Goal: Task Accomplishment & Management: Manage account settings

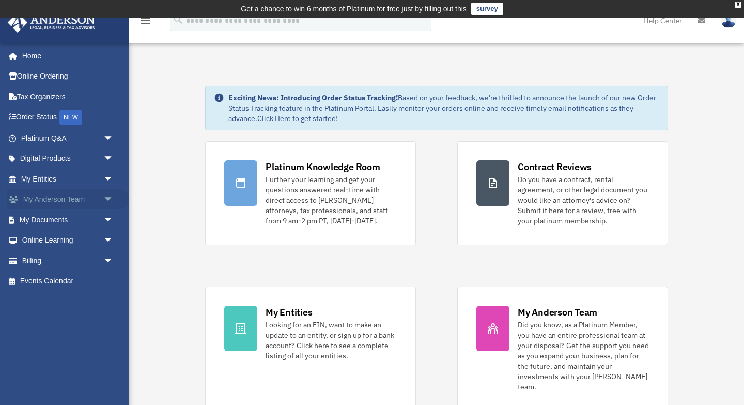
click at [67, 199] on link "My Anderson Team arrow_drop_down" at bounding box center [68, 199] width 122 height 21
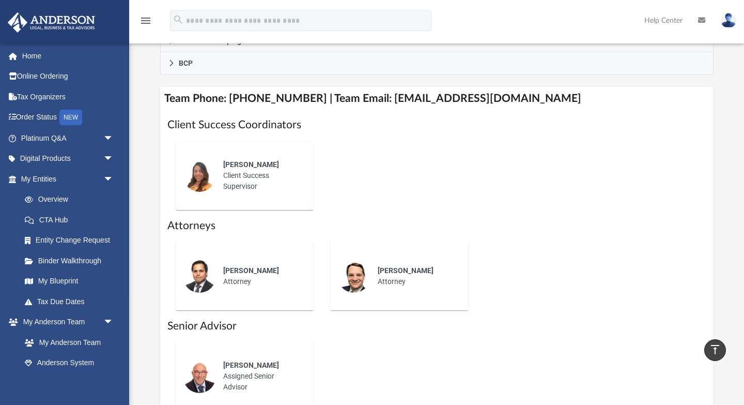
scroll to position [384, 0]
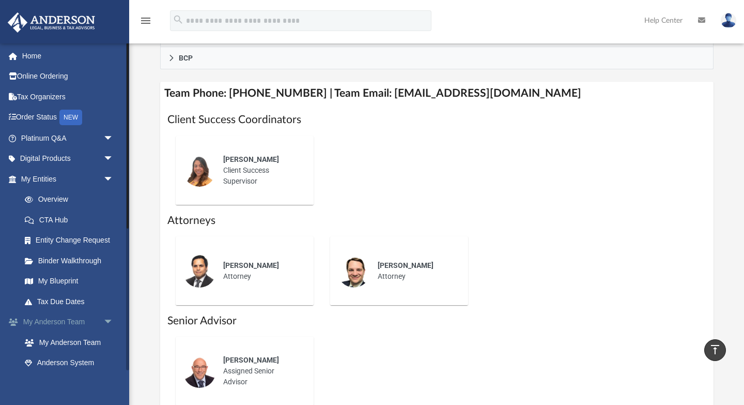
click at [109, 321] on span "arrow_drop_down" at bounding box center [113, 322] width 21 height 21
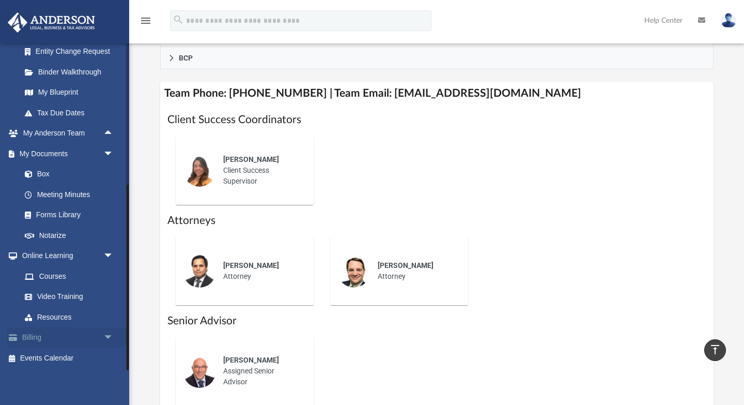
click at [73, 336] on link "Billing arrow_drop_down" at bounding box center [68, 337] width 122 height 21
click at [111, 336] on span "arrow_drop_down" at bounding box center [113, 337] width 21 height 21
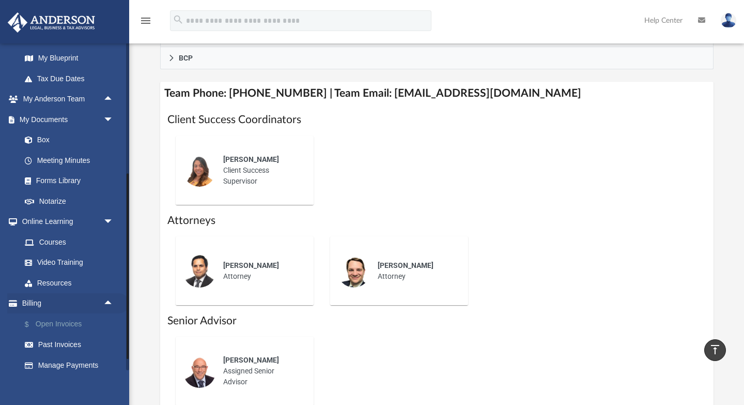
scroll to position [251, 0]
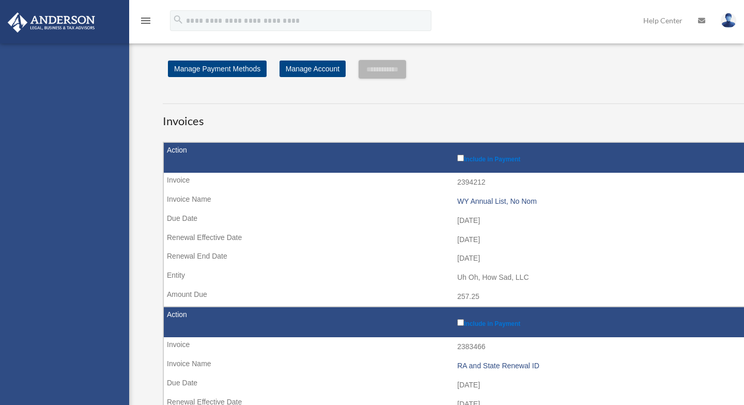
click at [75, 309] on div "[EMAIL_ADDRESS][DOMAIN_NAME] Sign Out [EMAIL_ADDRESS][DOMAIN_NAME] Home Online …" at bounding box center [64, 245] width 129 height 405
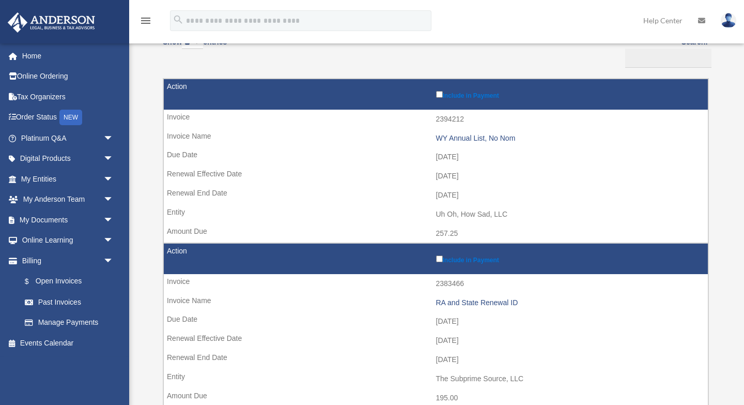
scroll to position [122, 0]
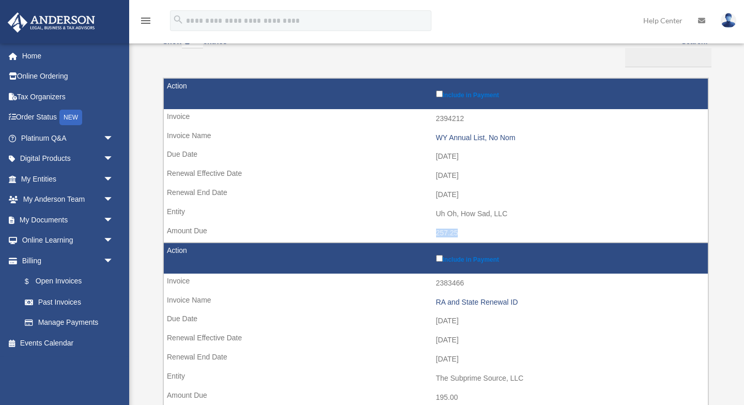
drag, startPoint x: 461, startPoint y: 230, endPoint x: 434, endPoint y: 230, distance: 26.9
click at [434, 230] on td "257.25" at bounding box center [436, 233] width 544 height 20
copy td "257.25"
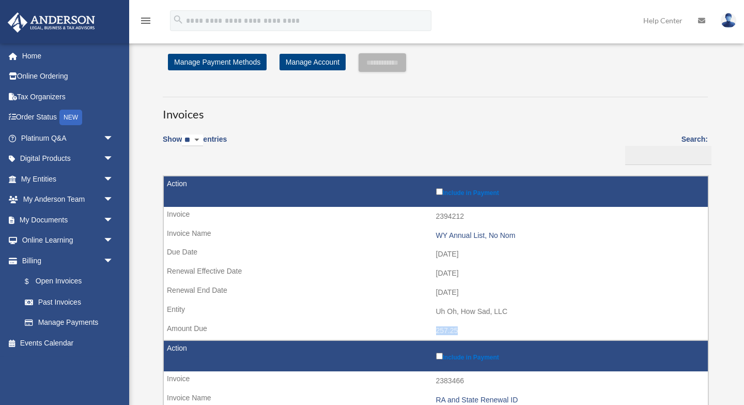
scroll to position [26, 0]
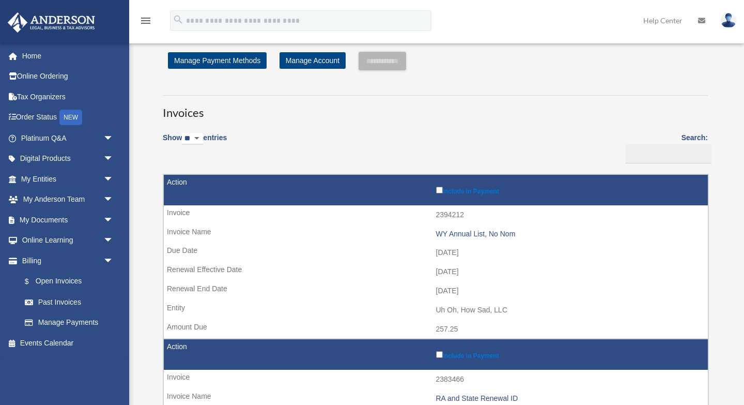
click at [314, 124] on div "Invoices Show ** ** ** *** entries Search: Pay Invoice # Invoice Name Due Date …" at bounding box center [435, 313] width 561 height 454
click at [54, 298] on link "Past Invoices" at bounding box center [71, 301] width 115 height 21
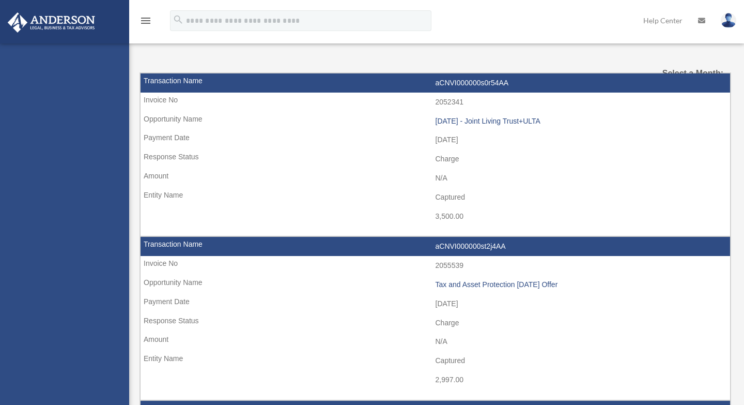
select select
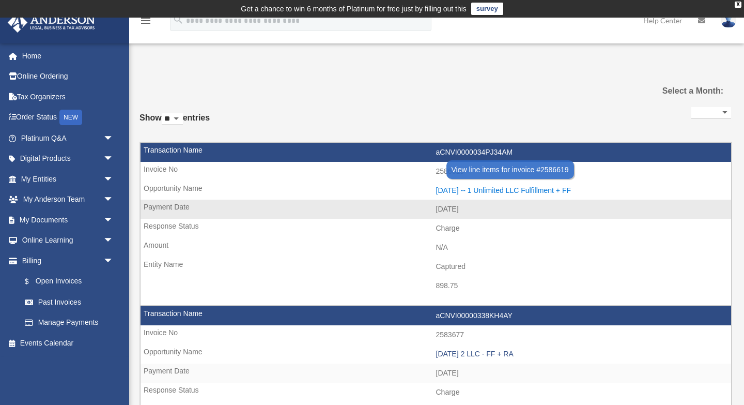
click at [485, 189] on div "[DATE] -- 1 Unlimited LLC Fulfillment + FF" at bounding box center [581, 190] width 290 height 9
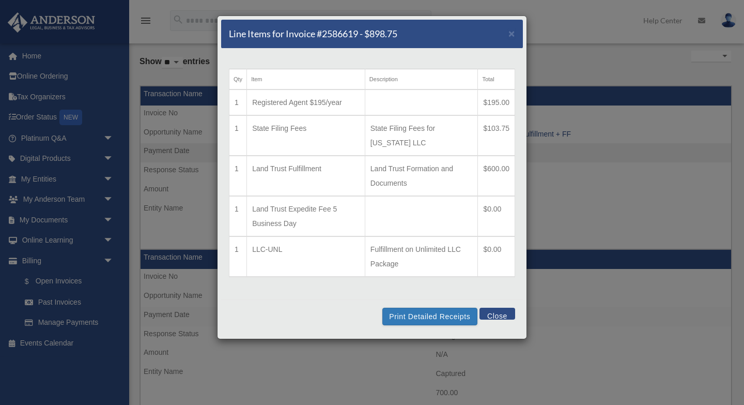
scroll to position [57, 0]
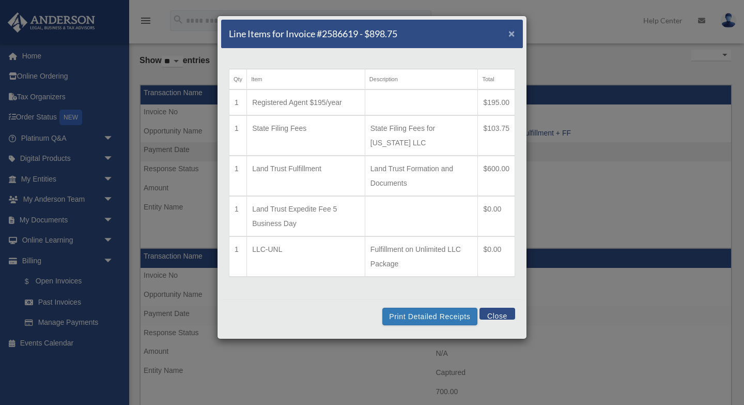
click at [513, 34] on span "×" at bounding box center [512, 33] width 7 height 12
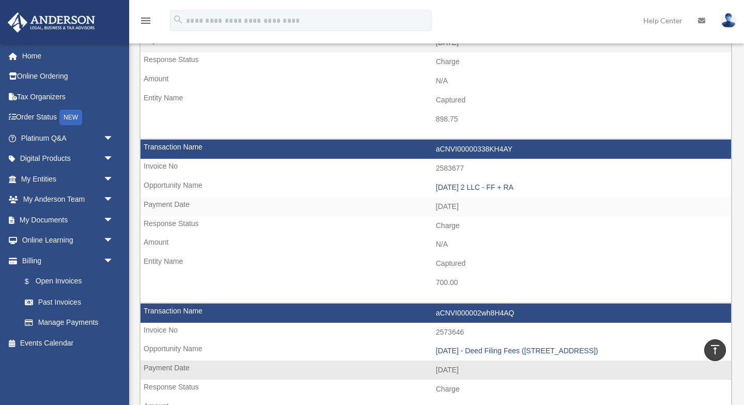
scroll to position [151, 0]
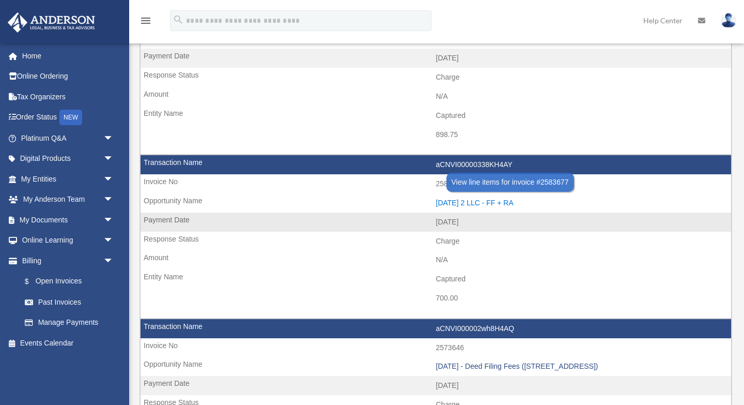
click at [476, 203] on div "[DATE] 2 LLC - FF + RA" at bounding box center [581, 202] width 290 height 9
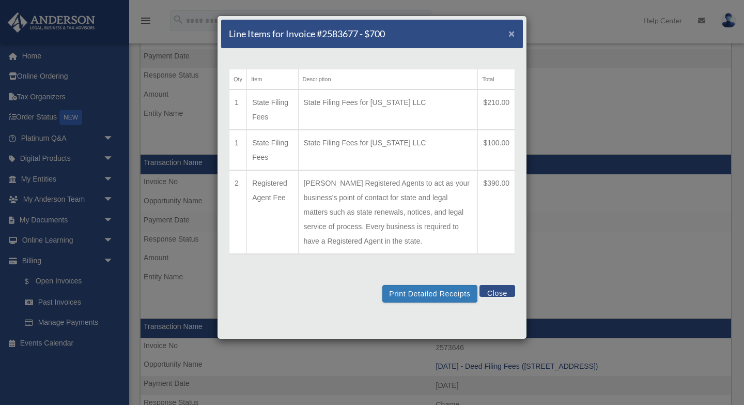
click at [515, 35] on span "×" at bounding box center [512, 33] width 7 height 12
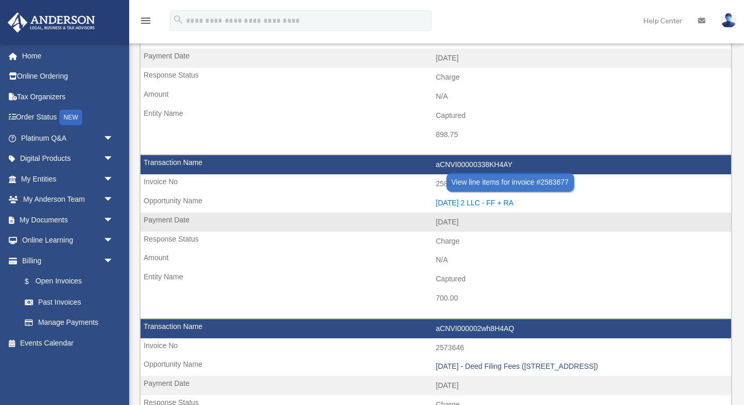
click at [466, 202] on div "[DATE] 2 LLC - FF + RA" at bounding box center [581, 202] width 290 height 9
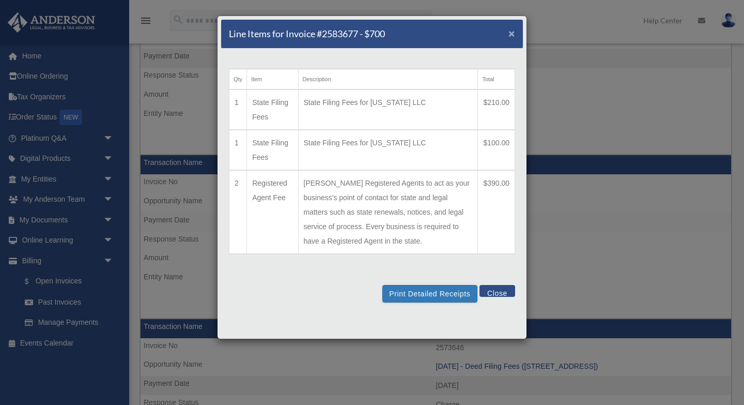
click at [512, 35] on span "×" at bounding box center [512, 33] width 7 height 12
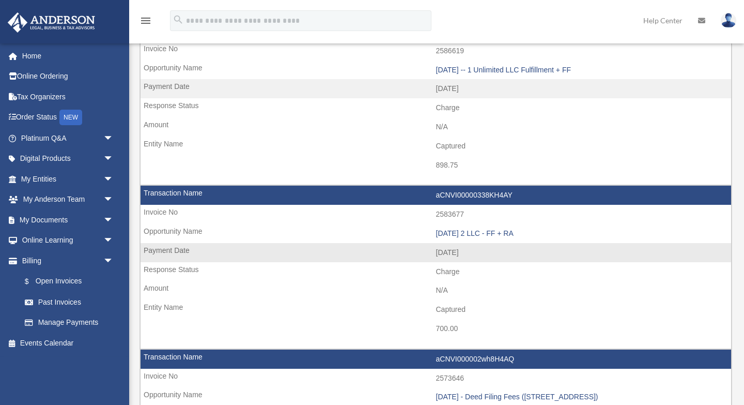
scroll to position [114, 0]
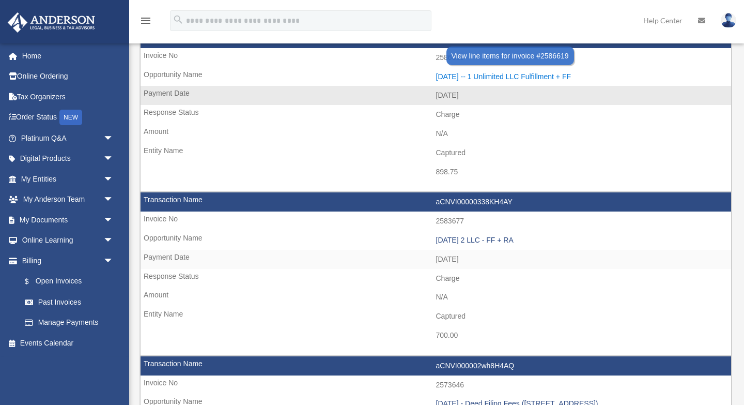
click at [461, 73] on div "[DATE] -- 1 Unlimited LLC Fulfillment + FF" at bounding box center [581, 76] width 290 height 9
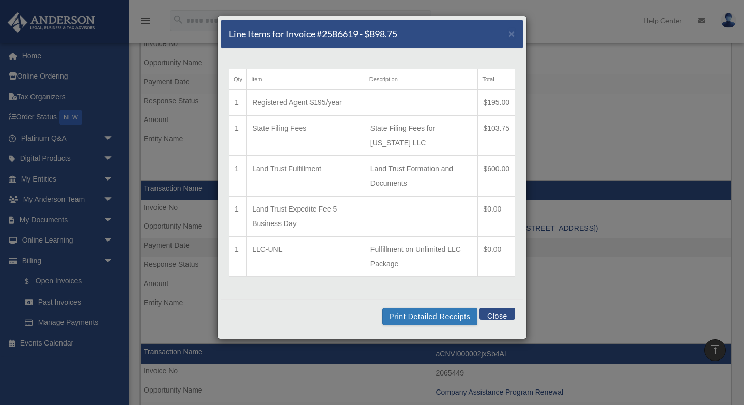
scroll to position [273, 0]
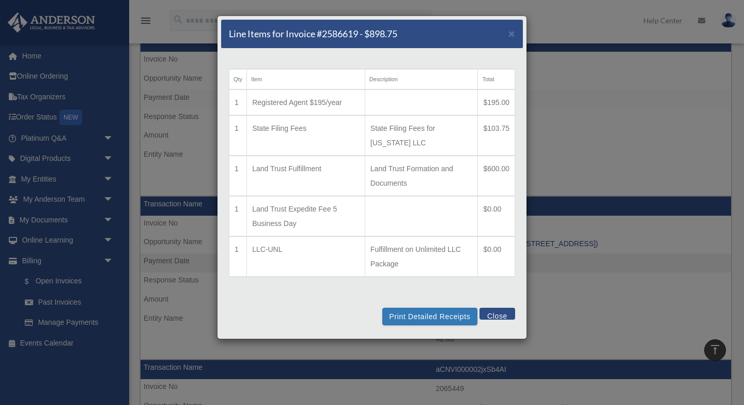
click at [496, 315] on button "Close" at bounding box center [498, 313] width 36 height 12
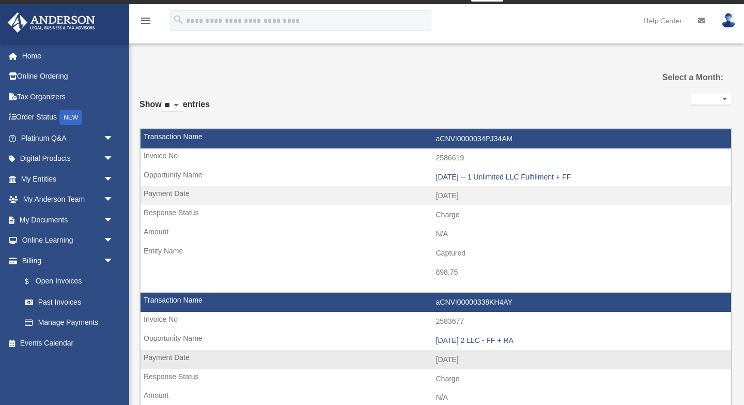
scroll to position [0, 0]
